Goal: Task Accomplishment & Management: Manage account settings

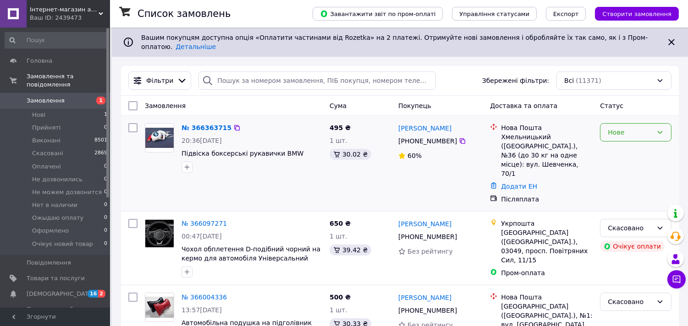
click at [626, 127] on div "Нове" at bounding box center [629, 132] width 45 height 10
click at [632, 147] on li "Прийнято" at bounding box center [636, 145] width 71 height 16
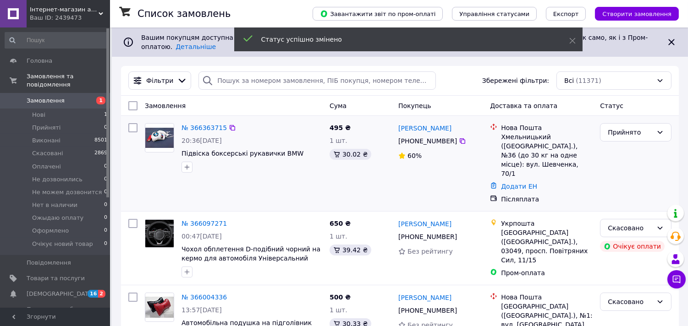
click at [198, 120] on div "№ 366363715 20:36, 12.10.2025 Підвіска боксерські рукавички BMW" at bounding box center [252, 148] width 148 height 57
click at [199, 124] on link "№ 366363715" at bounding box center [203, 127] width 45 height 7
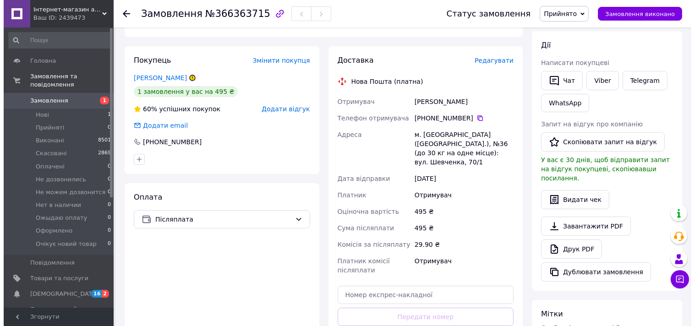
scroll to position [153, 0]
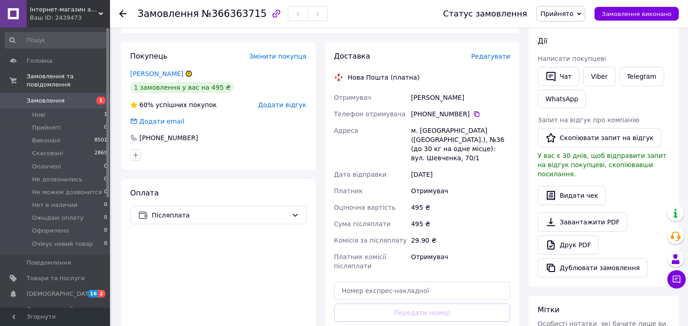
click at [506, 53] on span "Редагувати" at bounding box center [490, 56] width 39 height 7
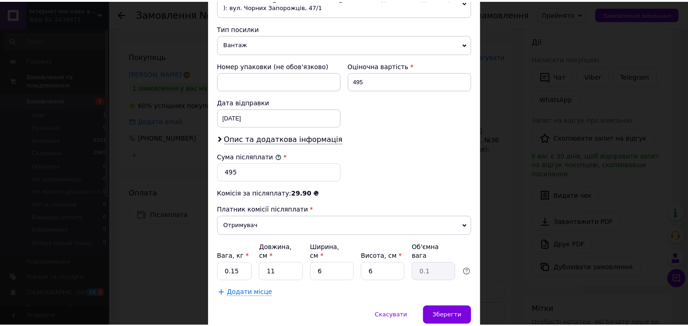
scroll to position [383, 0]
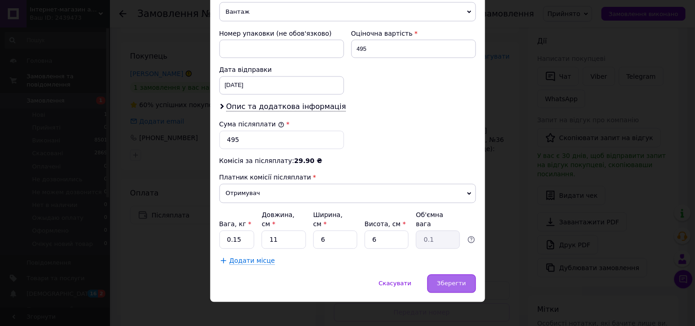
click at [444, 275] on div "Зберегти" at bounding box center [451, 284] width 48 height 18
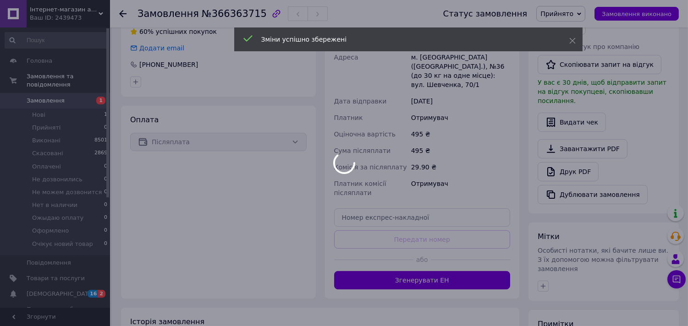
scroll to position [322, 0]
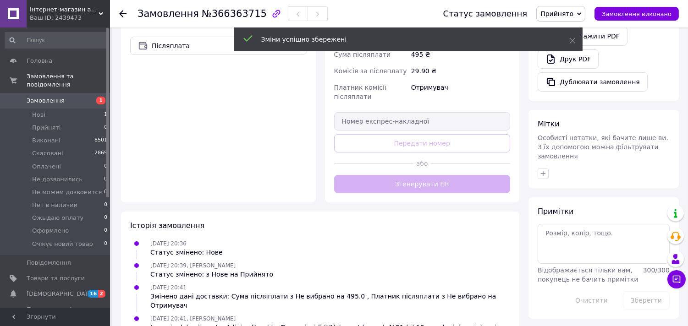
click at [448, 175] on div "Доставка Редагувати Нова Пошта (платна) Отримувач Мармус Юрій Телефон отримувач…" at bounding box center [422, 37] width 176 height 311
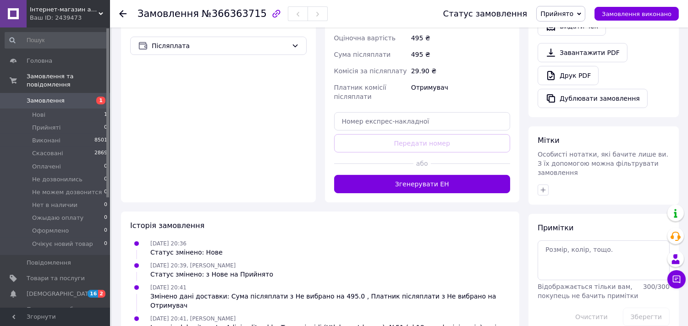
drag, startPoint x: 415, startPoint y: 226, endPoint x: 364, endPoint y: 229, distance: 51.4
click at [414, 226] on div "Історія замовлення 12.10.2025 20:36 Статус змінено: Нове 12.10.2025 20:39, Леся…" at bounding box center [320, 304] width 398 height 185
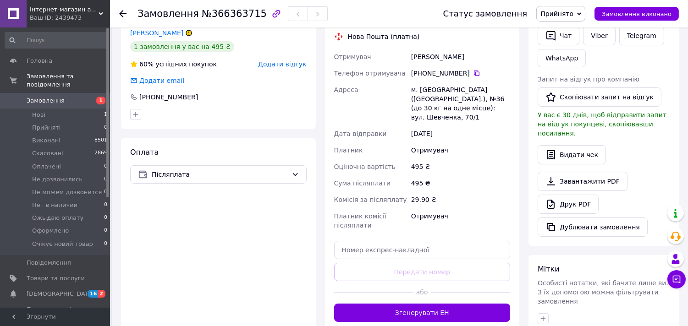
scroll to position [0, 0]
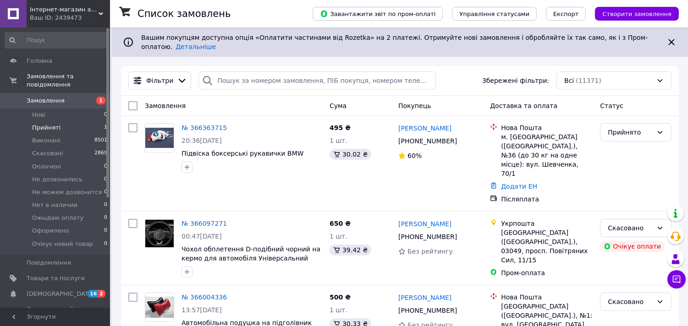
click at [88, 121] on li "Прийняті 1" at bounding box center [56, 127] width 113 height 13
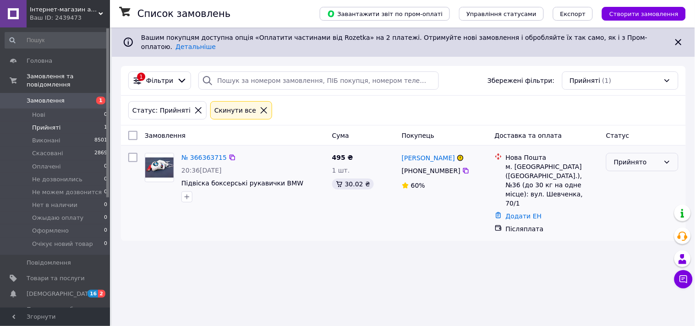
click at [660, 158] on div "Прийнято" at bounding box center [637, 162] width 46 height 10
click at [35, 97] on span "Замовлення" at bounding box center [46, 101] width 38 height 8
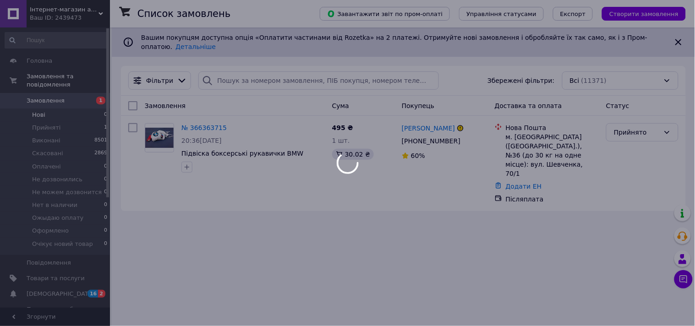
click at [39, 106] on body "Інтернет-магазин автоаксесуарів Аutoshopbc.com Ваш ID: 2439473 Сайт Інтернет-ма…" at bounding box center [347, 163] width 695 height 326
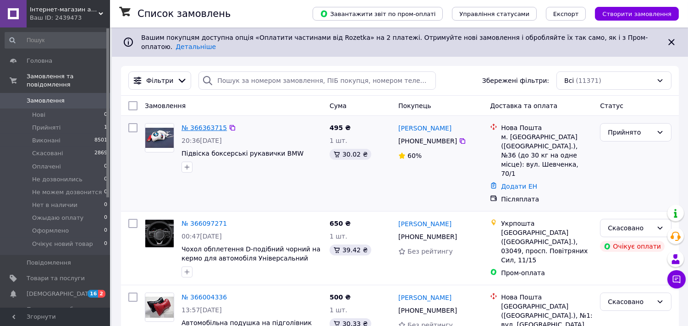
click at [213, 124] on link "№ 366363715" at bounding box center [203, 127] width 45 height 7
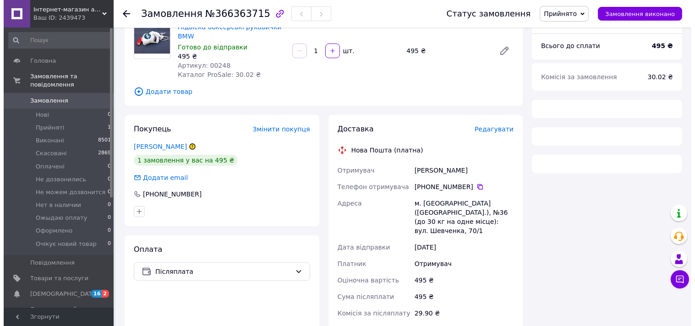
scroll to position [93, 0]
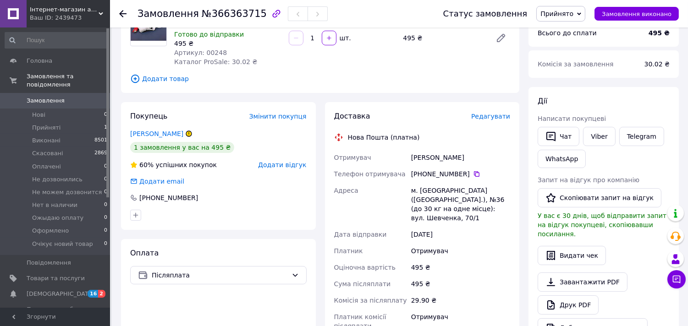
click at [497, 118] on span "Редагувати" at bounding box center [490, 116] width 39 height 7
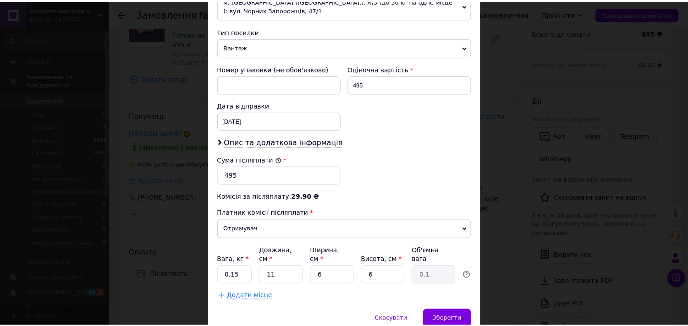
scroll to position [383, 0]
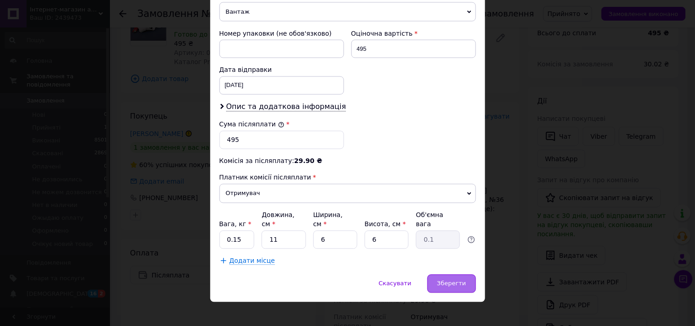
click at [459, 280] on span "Зберегти" at bounding box center [451, 283] width 29 height 7
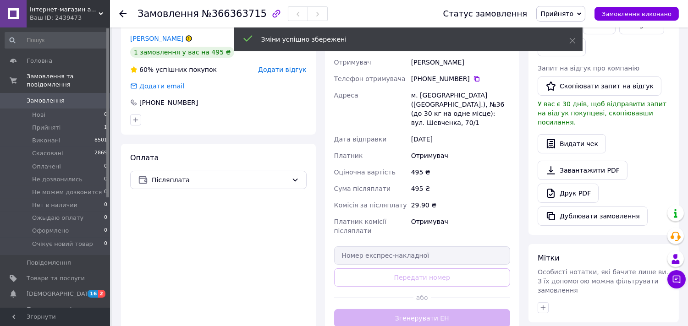
scroll to position [296, 0]
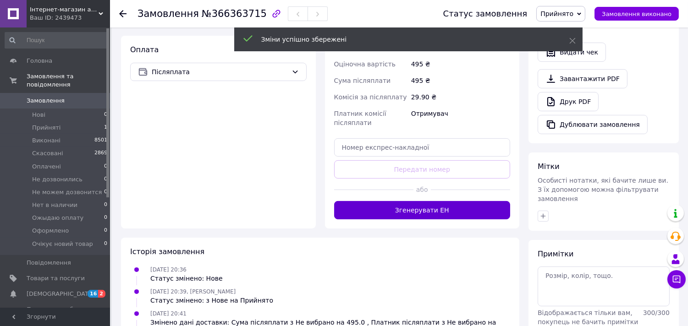
click at [481, 204] on button "Згенерувати ЕН" at bounding box center [422, 210] width 176 height 18
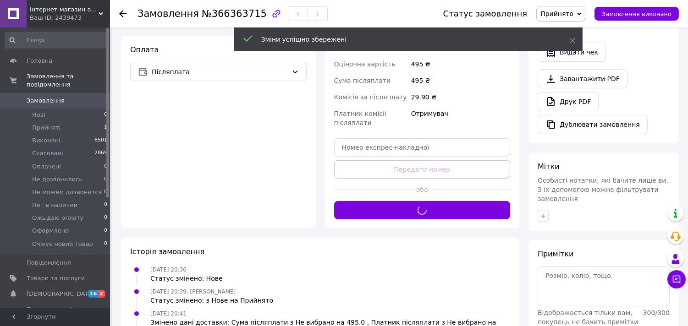
click at [585, 14] on span "Прийнято" at bounding box center [560, 14] width 49 height 16
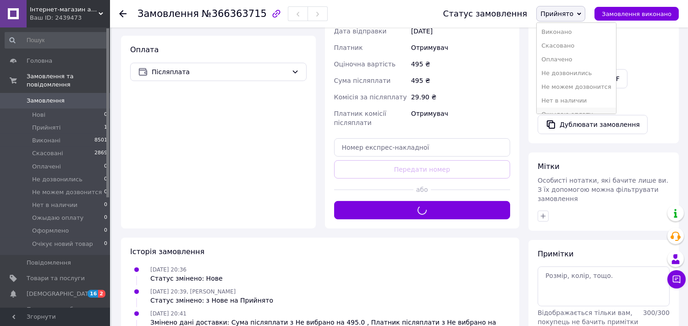
scroll to position [38, 0]
click at [593, 94] on li "Оформлено" at bounding box center [575, 91] width 79 height 14
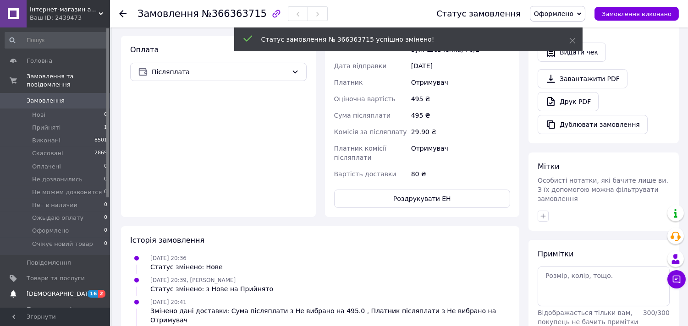
click at [62, 290] on span "[DEMOGRAPHIC_DATA]" at bounding box center [56, 294] width 58 height 8
